Goal: Transaction & Acquisition: Purchase product/service

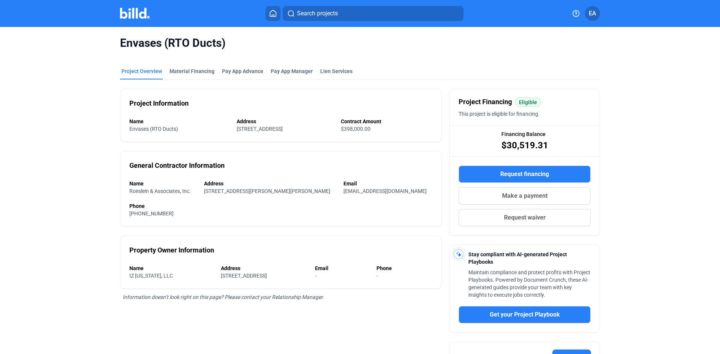
click at [568, 175] on button "Request financing" at bounding box center [525, 174] width 132 height 17
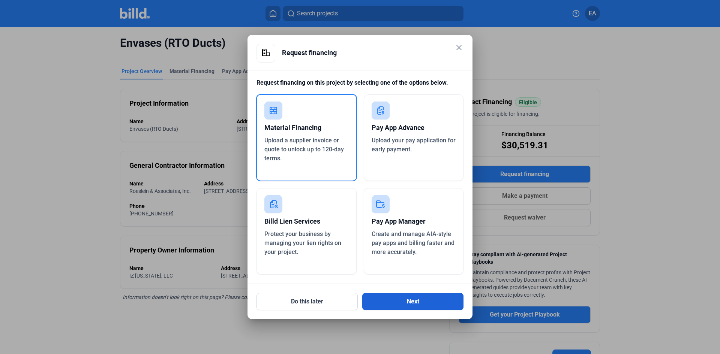
click at [394, 303] on button "Next" at bounding box center [412, 301] width 101 height 17
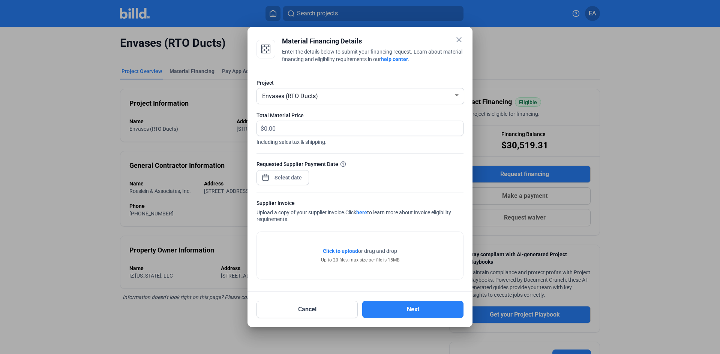
click at [304, 95] on span "Envases (RTO Ducts)" at bounding box center [290, 96] width 56 height 7
click at [304, 95] on span "Envases (RTO Ducts)" at bounding box center [289, 94] width 56 height 7
click at [303, 125] on input "text" at bounding box center [359, 128] width 190 height 15
type input "48,572.94"
click at [289, 169] on div at bounding box center [282, 177] width 52 height 16
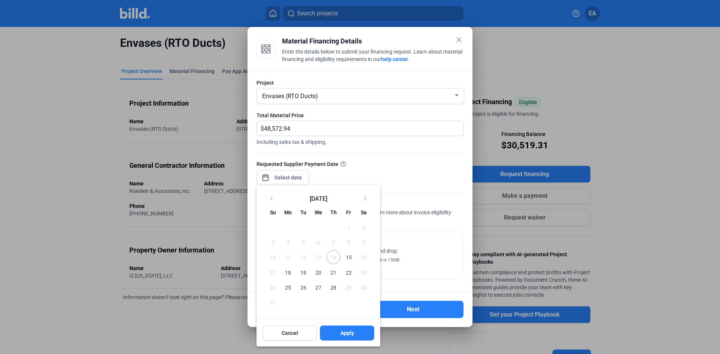
click at [289, 176] on div at bounding box center [360, 177] width 720 height 354
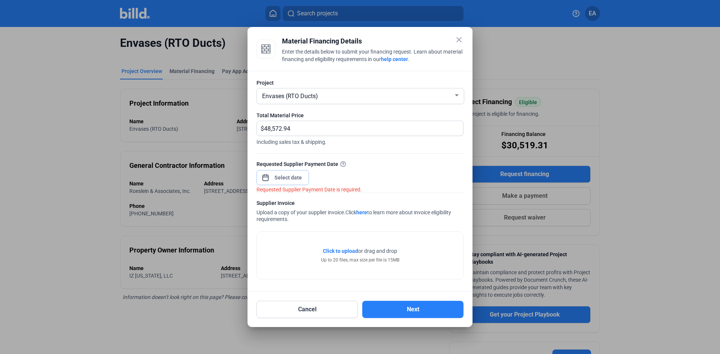
click at [289, 176] on input at bounding box center [288, 177] width 32 height 9
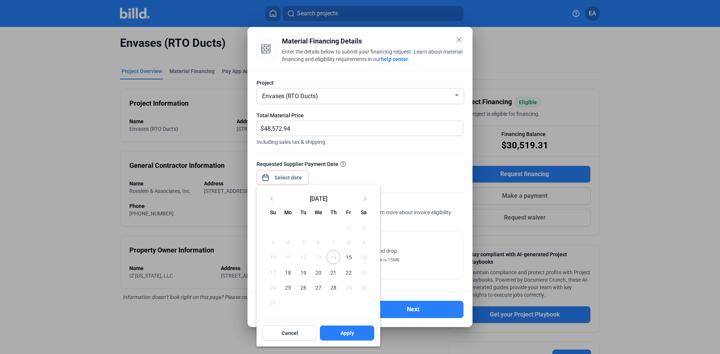
click at [350, 261] on span "15" at bounding box center [348, 256] width 13 height 13
click at [357, 332] on button "Apply" at bounding box center [347, 333] width 54 height 15
type input "[DATE]"
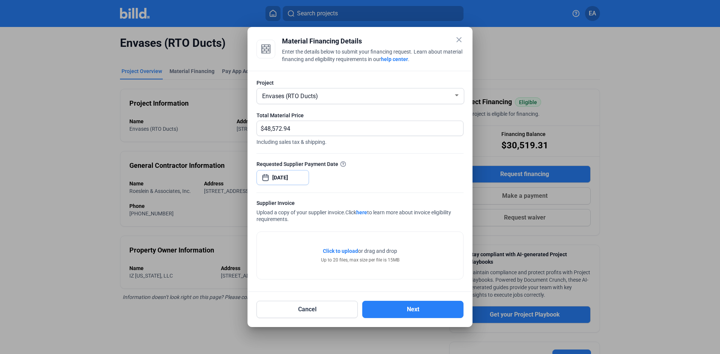
click at [295, 178] on input "[DATE]" at bounding box center [288, 177] width 32 height 9
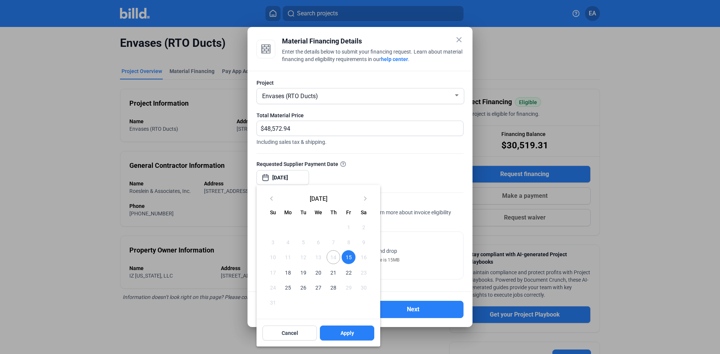
click at [334, 255] on span "14" at bounding box center [333, 256] width 13 height 13
click at [335, 260] on span "14" at bounding box center [333, 256] width 13 height 13
click at [393, 166] on div at bounding box center [360, 177] width 720 height 354
click at [295, 331] on span "Cancel" at bounding box center [290, 333] width 16 height 7
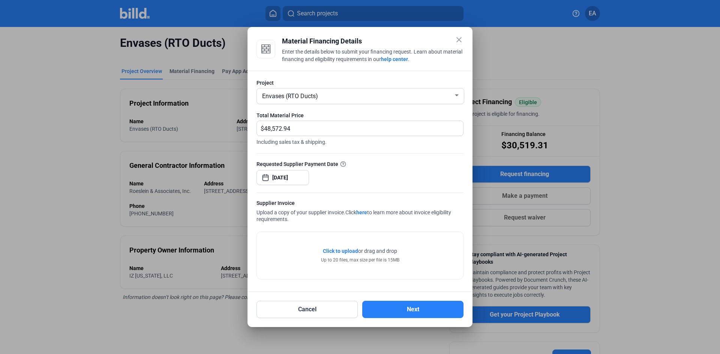
click at [341, 251] on span "Click to upload" at bounding box center [340, 251] width 35 height 6
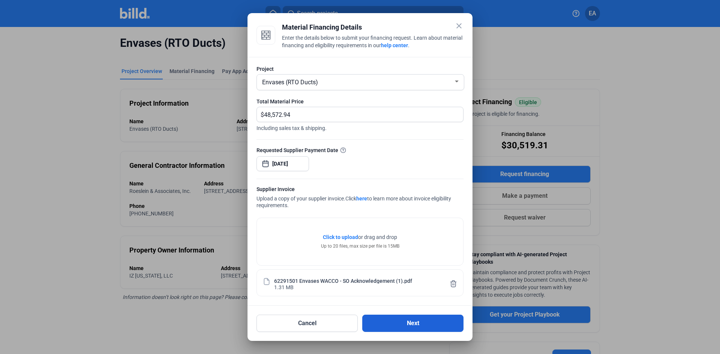
click at [414, 325] on button "Next" at bounding box center [412, 323] width 101 height 17
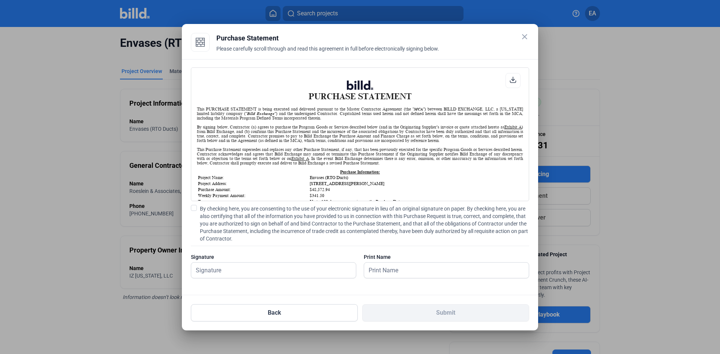
scroll to position [37, 0]
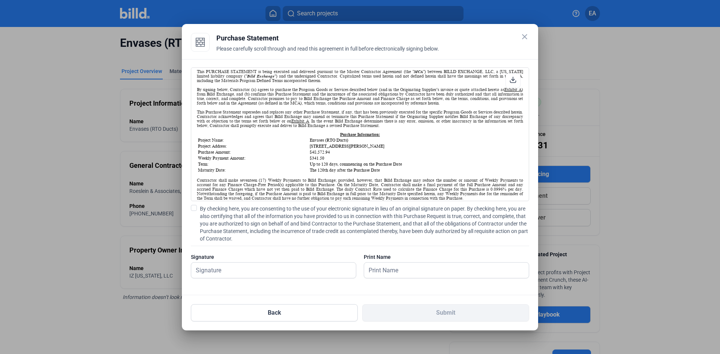
click at [192, 204] on div "PURCHASE STATEMENT This PURCHASE STATEMENT is being executed and delivered purs…" at bounding box center [360, 176] width 338 height 219
click at [198, 210] on label "By checking here, you are consenting to the use of your electronic signature in…" at bounding box center [360, 223] width 338 height 37
click at [0, 0] on input "By checking here, you are consenting to the use of your electronic signature in…" at bounding box center [0, 0] width 0 height 0
click at [241, 276] on input "text" at bounding box center [269, 270] width 156 height 15
type input "[PERSON_NAME]"
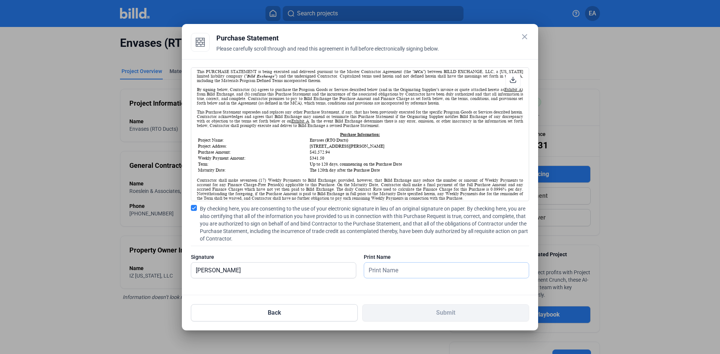
type input "[PERSON_NAME]"
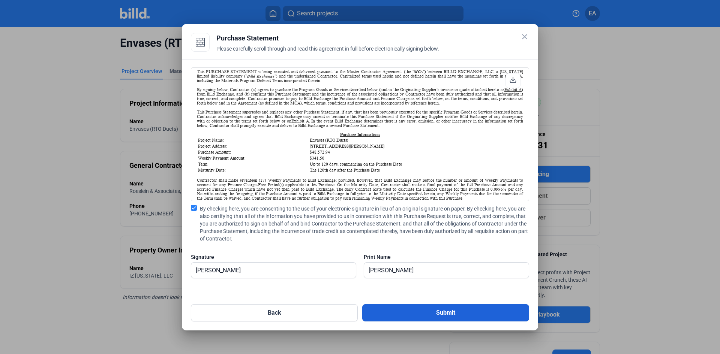
click at [419, 317] on button "Submit" at bounding box center [445, 312] width 167 height 17
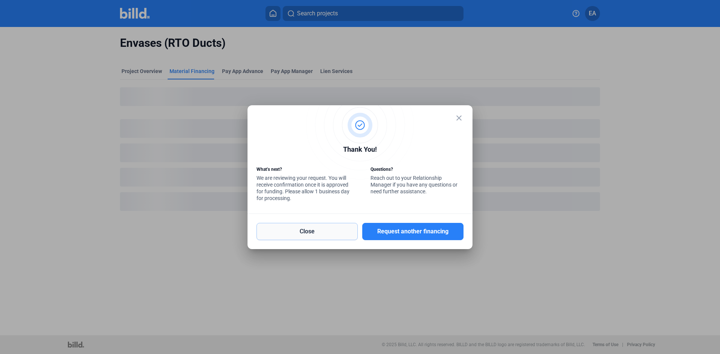
click at [338, 234] on button "Close" at bounding box center [306, 231] width 101 height 17
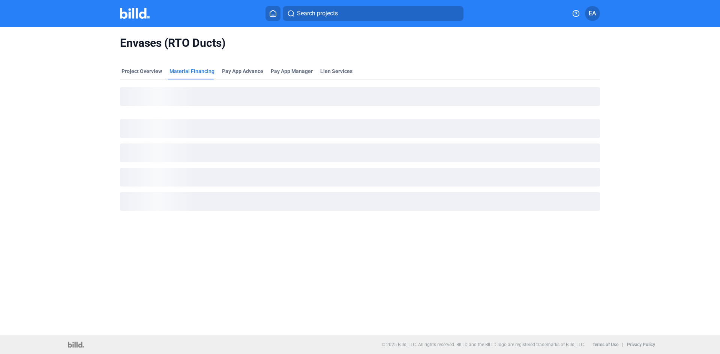
click at [129, 18] on img at bounding box center [135, 13] width 30 height 11
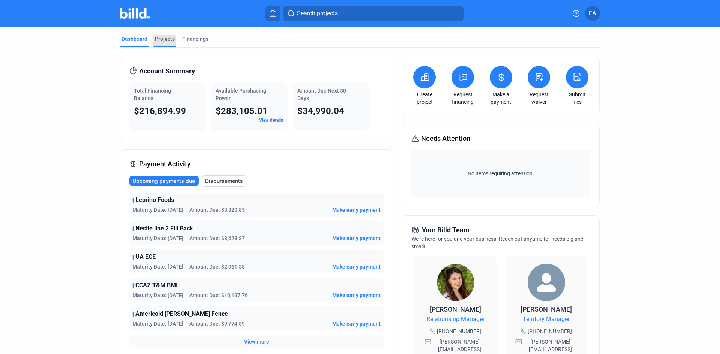
click at [166, 38] on div "Projects" at bounding box center [165, 38] width 20 height 7
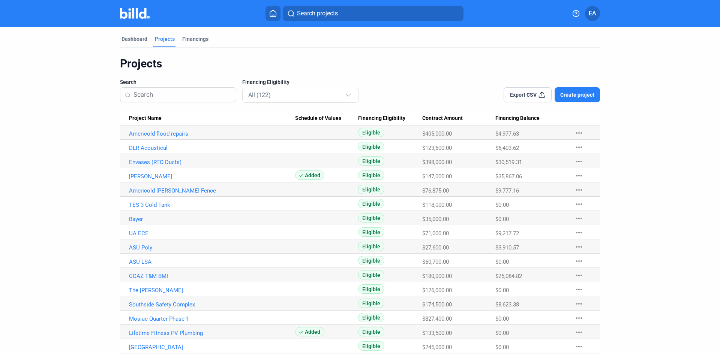
click at [191, 40] on div "Financings" at bounding box center [195, 38] width 26 height 7
